Goal: Transaction & Acquisition: Purchase product/service

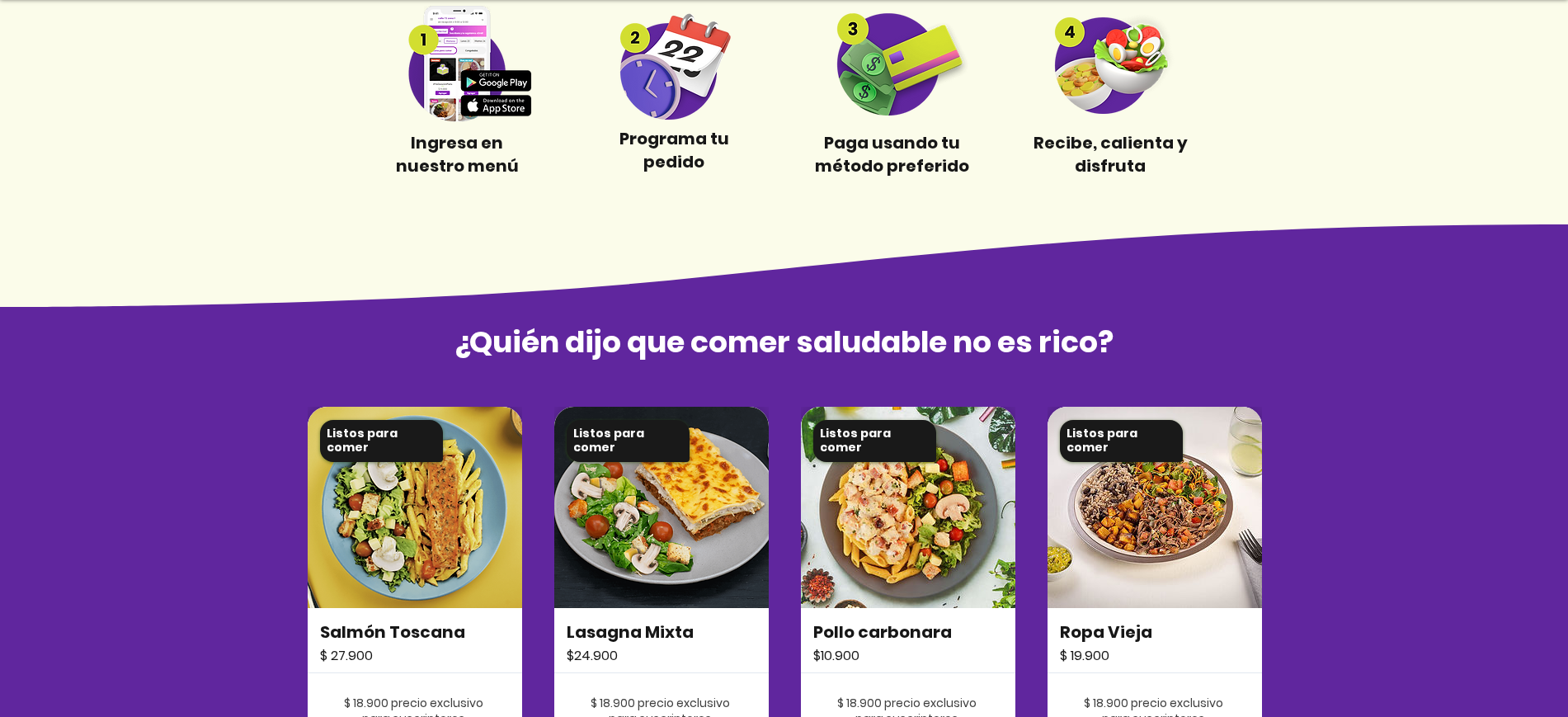
scroll to position [929, 0]
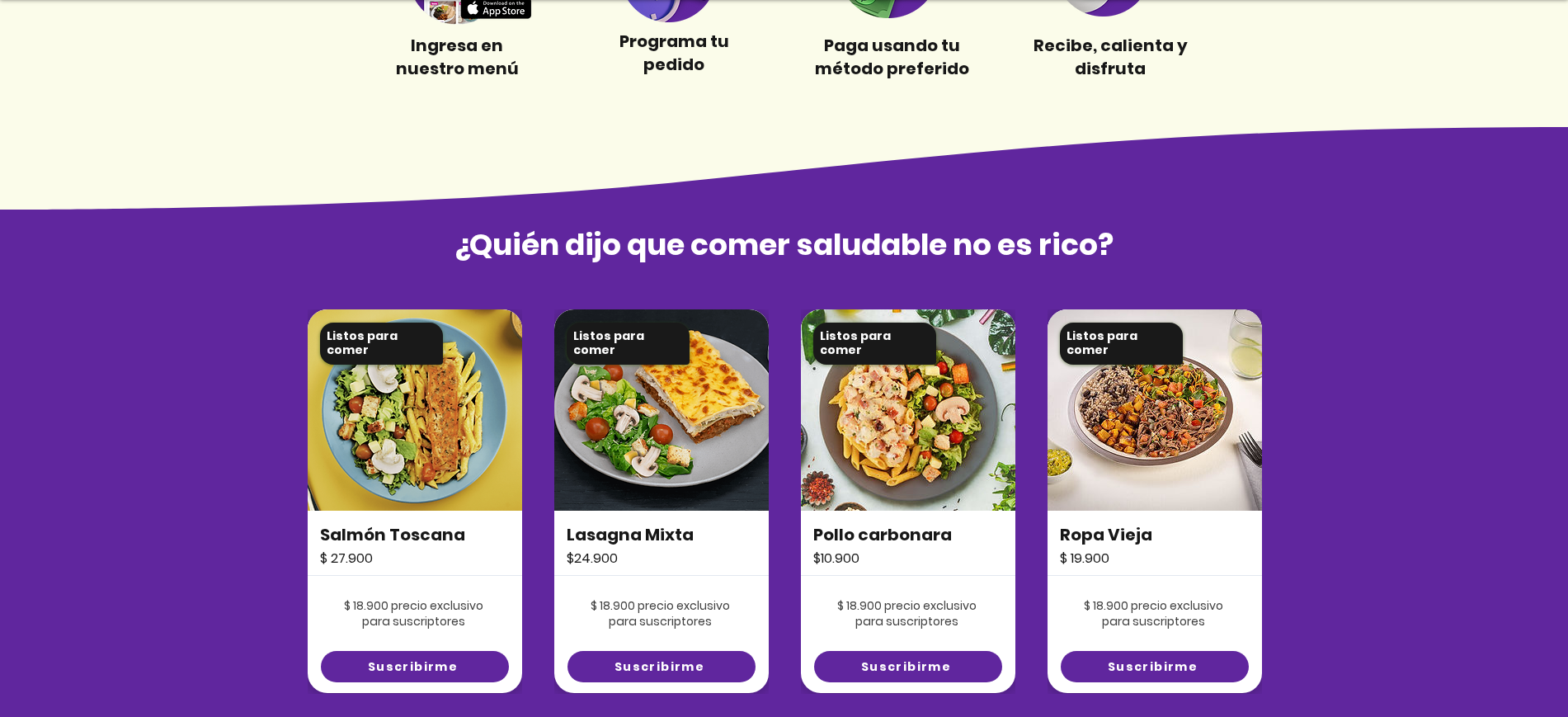
click at [672, 492] on img at bounding box center [661, 410] width 214 height 201
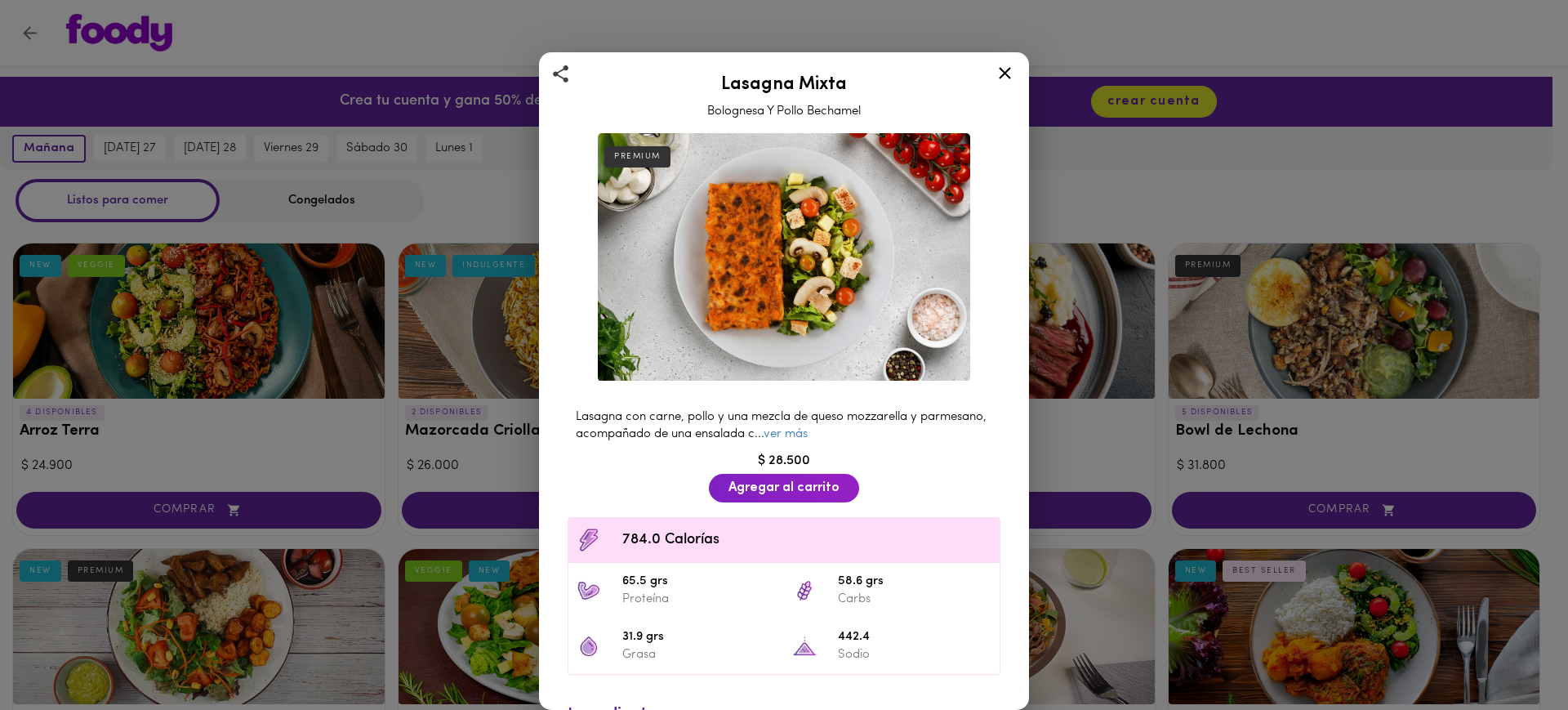
click at [1002, 64] on icon at bounding box center [1005, 73] width 21 height 21
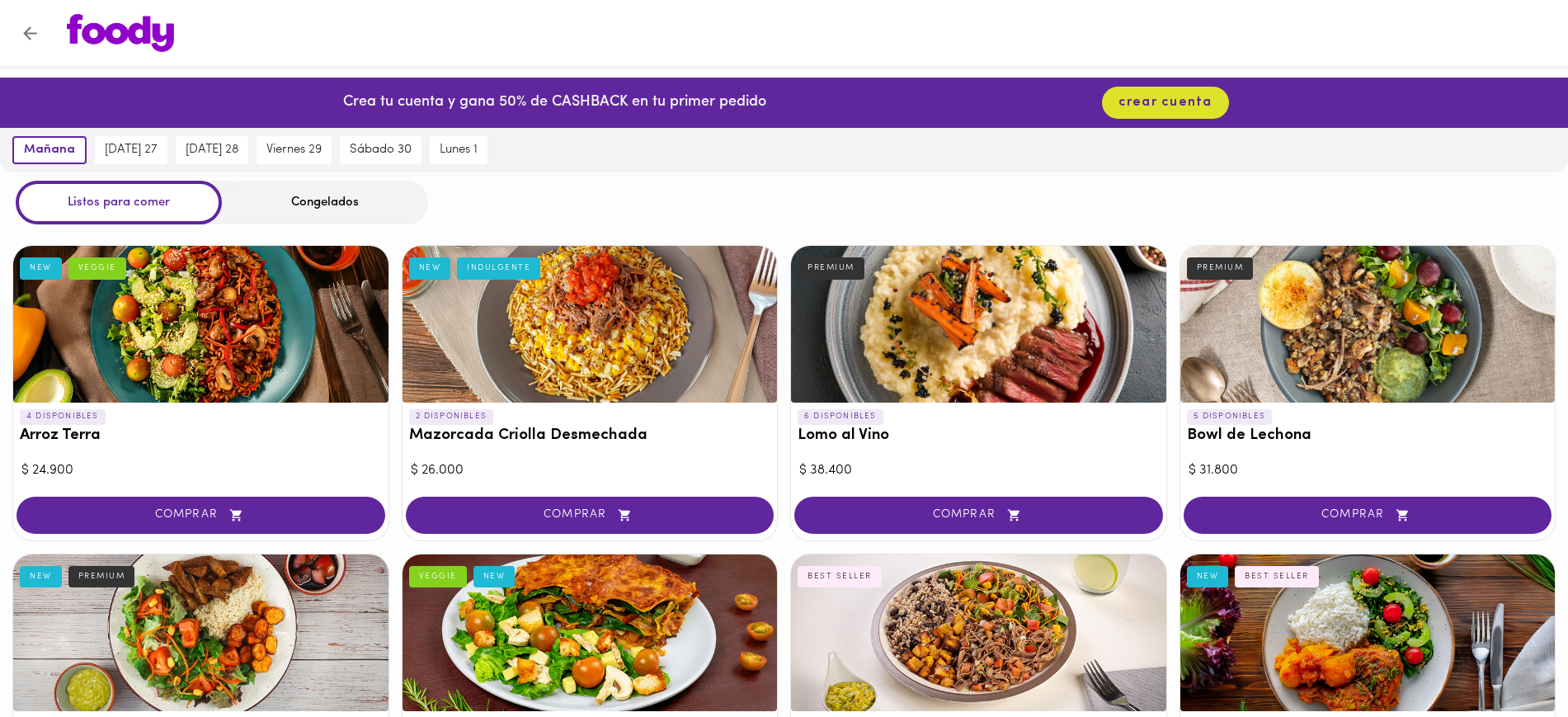
scroll to position [413, 0]
